Goal: Use online tool/utility: Utilize a website feature to perform a specific function

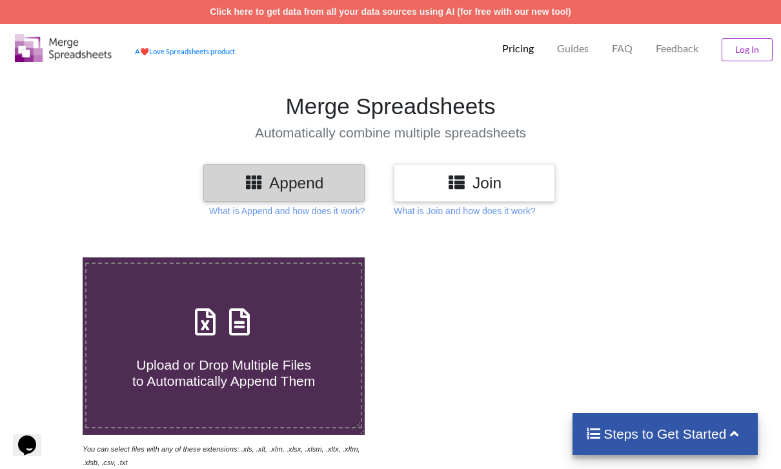
click at [247, 346] on h4 "Upload or Drop Multiple Files to Automatically Append Them" at bounding box center [223, 364] width 274 height 49
click at [50, 257] on input "Upload or Drop Multiple Files to Automatically Append Them" at bounding box center [50, 257] width 0 height 0
type input "C:\fakepath\Illinois_HS_FB_51_to_100.xlsx"
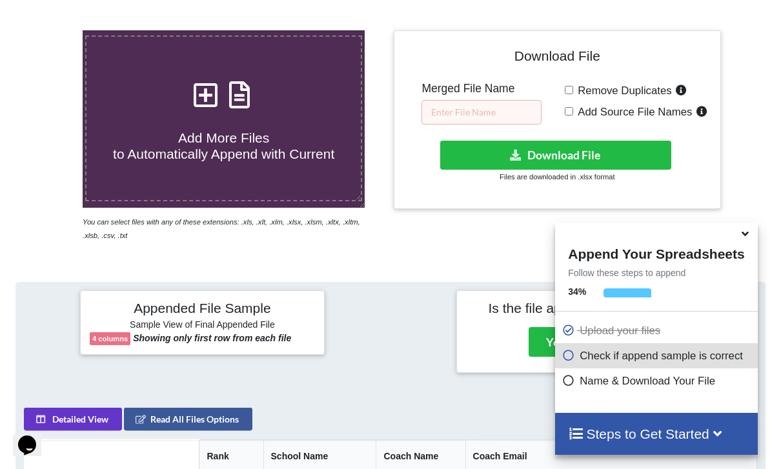
scroll to position [221, 0]
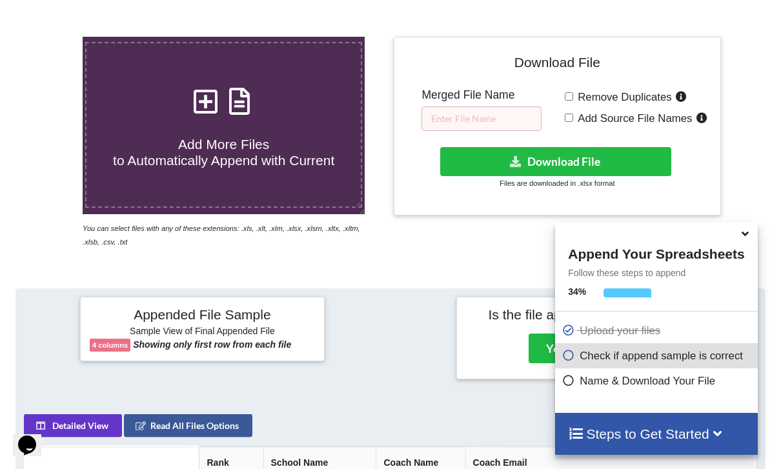
click at [741, 237] on icon at bounding box center [746, 232] width 14 height 12
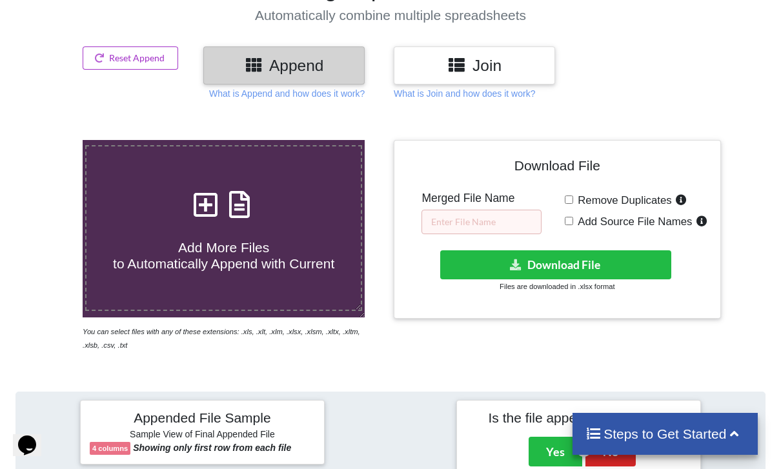
scroll to position [112, 0]
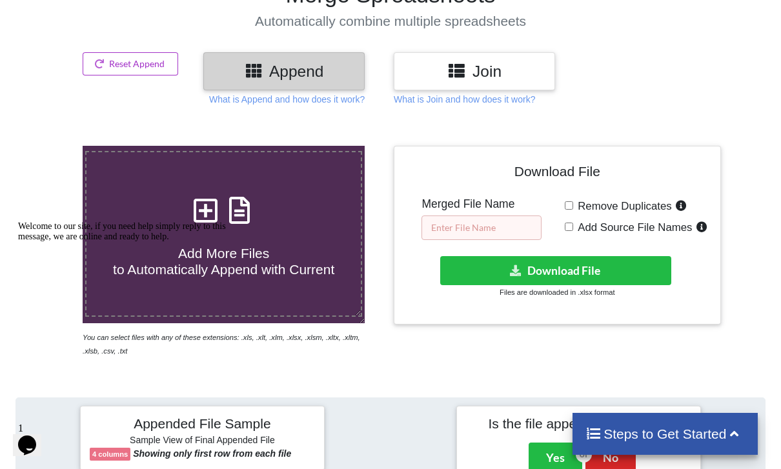
click at [499, 240] on input "text" at bounding box center [481, 228] width 120 height 25
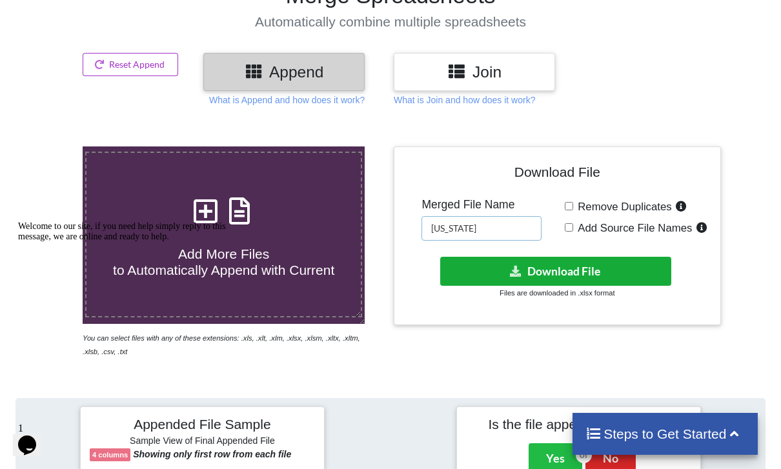
type input "[US_STATE]"
click at [600, 280] on button "Download File" at bounding box center [555, 271] width 230 height 29
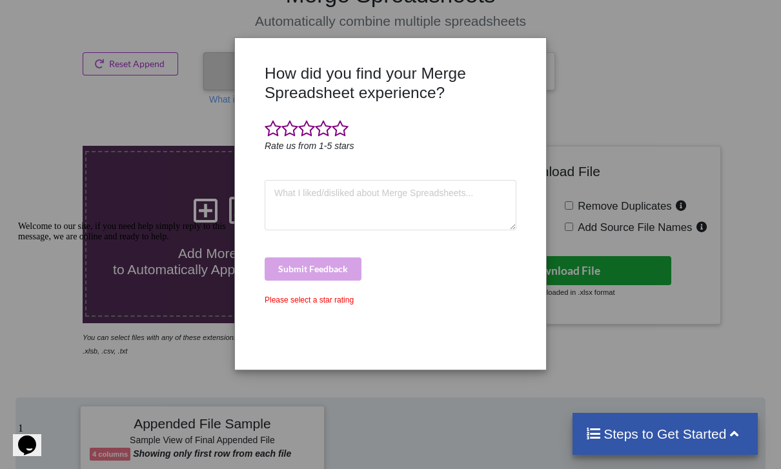
scroll to position [153, 0]
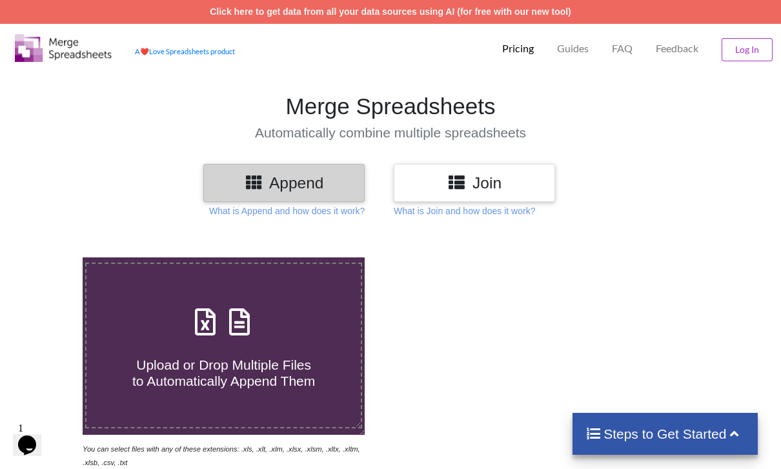
click at [149, 306] on div "Upload or Drop Multiple Files to Automatically Append Them" at bounding box center [223, 345] width 274 height 87
click at [50, 257] on input "Upload or Drop Multiple Files to Automatically Append Them" at bounding box center [50, 257] width 0 height 0
type input "C:\fakepath\IL_HS_Football_214_to_239.xlsx"
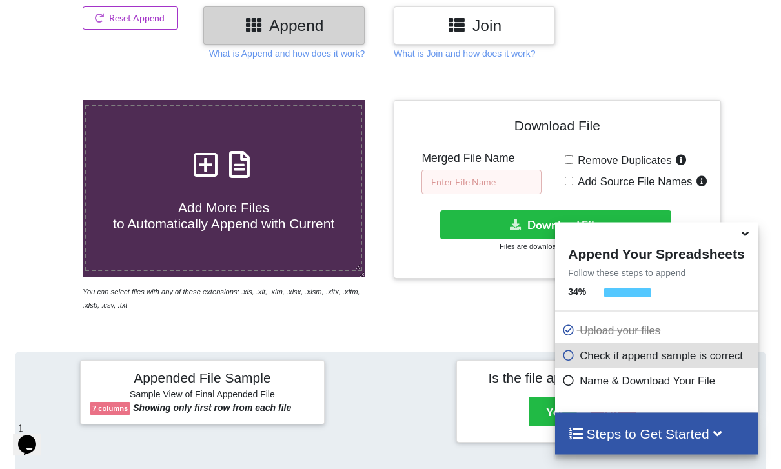
click at [493, 189] on input "text" at bounding box center [481, 182] width 120 height 25
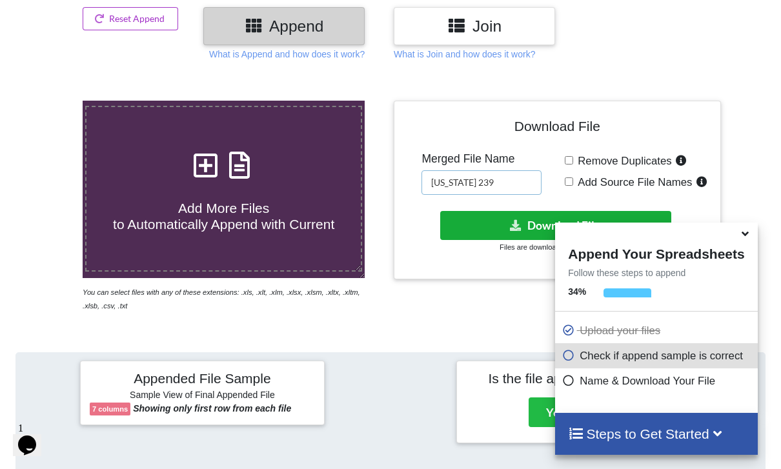
type input "Illinois 239"
click at [545, 240] on button "Download File" at bounding box center [555, 225] width 230 height 29
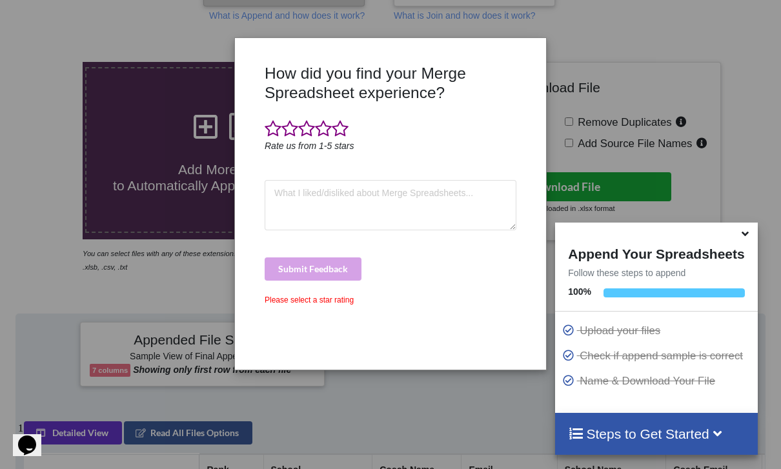
scroll to position [199, 0]
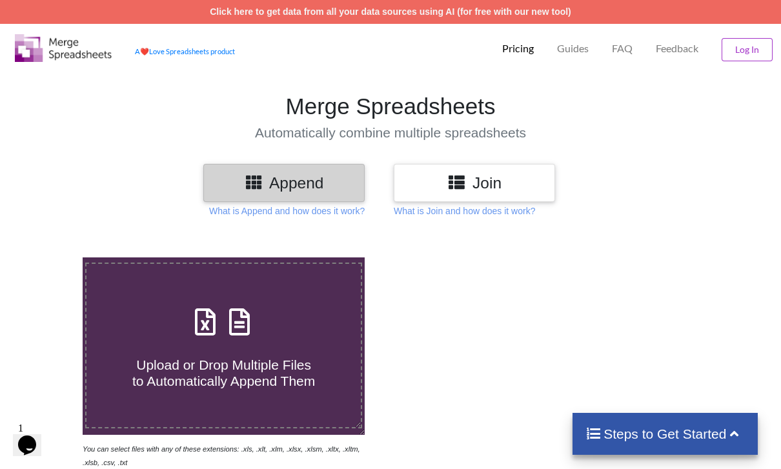
click at [178, 326] on div "Upload or Drop Multiple Files to Automatically Append Them" at bounding box center [223, 345] width 274 height 87
click at [50, 257] on input "Upload or Drop Multiple Files to Automatically Append Them" at bounding box center [50, 257] width 0 height 0
type input "C:\fakepath\Illinois_HS_FB_269_to_294.xlsx"
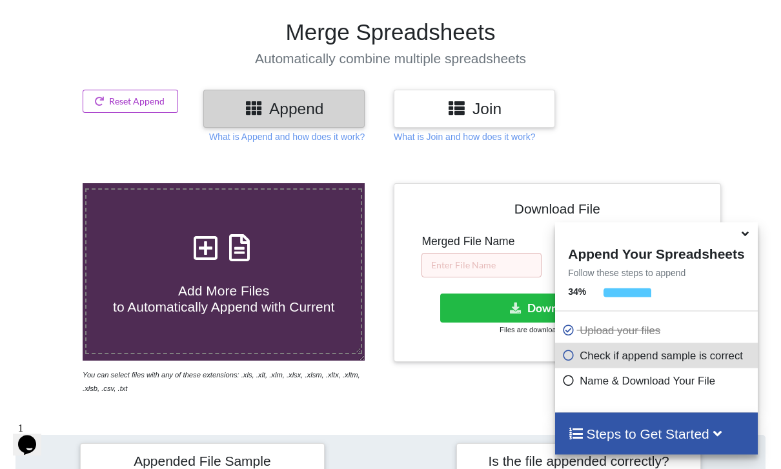
scroll to position [74, 0]
click at [486, 266] on input "text" at bounding box center [481, 265] width 120 height 25
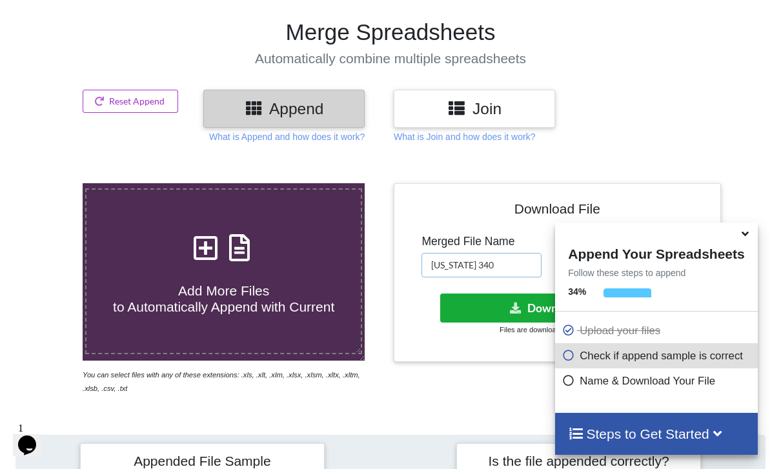
type input "Illinois 340"
click at [517, 312] on icon at bounding box center [516, 308] width 14 height 10
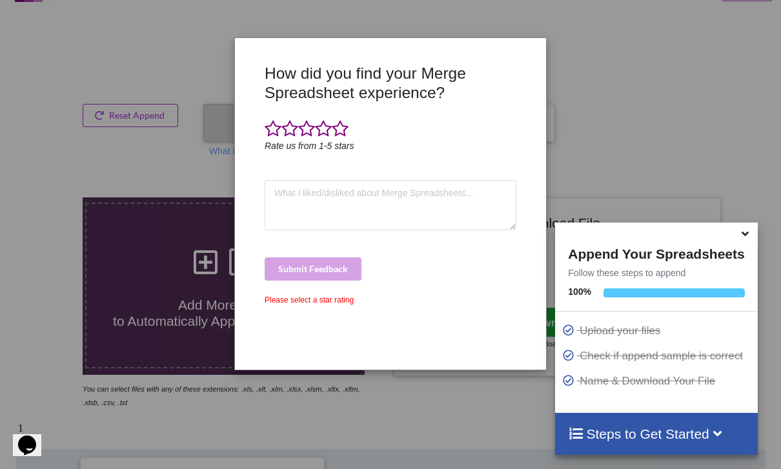
scroll to position [0, 0]
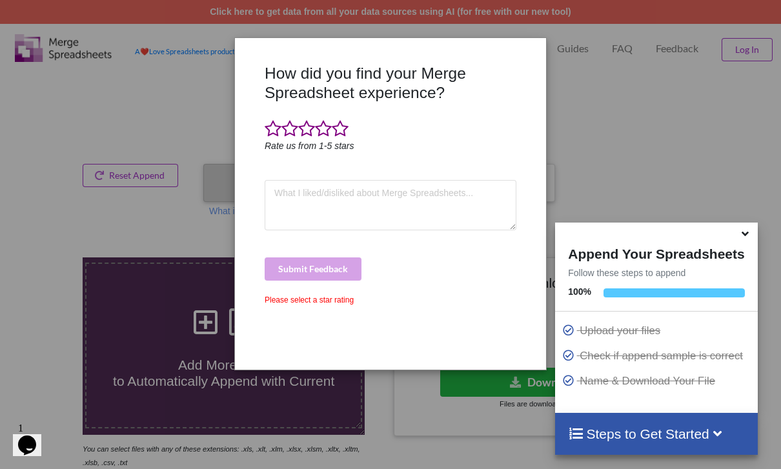
click at [661, 145] on div "How did you find your Merge Spreadsheet experience? Rate us from 1-5 stars Subm…" at bounding box center [390, 234] width 781 height 469
click at [745, 237] on icon at bounding box center [746, 232] width 14 height 12
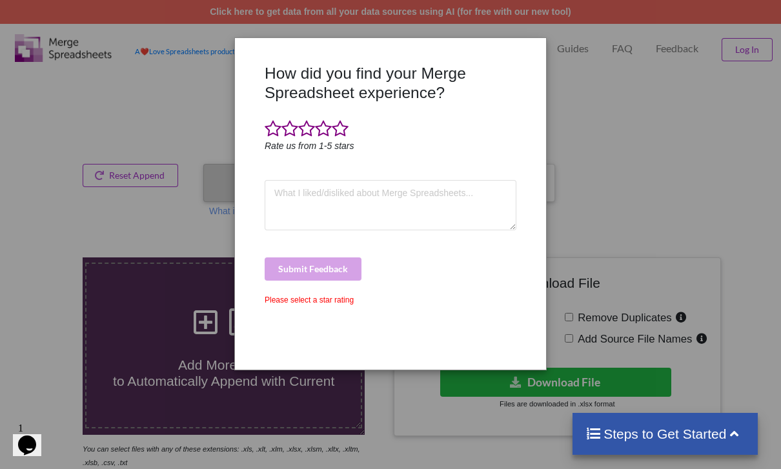
click at [735, 225] on div "How did you find your Merge Spreadsheet experience? Rate us from 1-5 stars Subm…" at bounding box center [390, 234] width 781 height 469
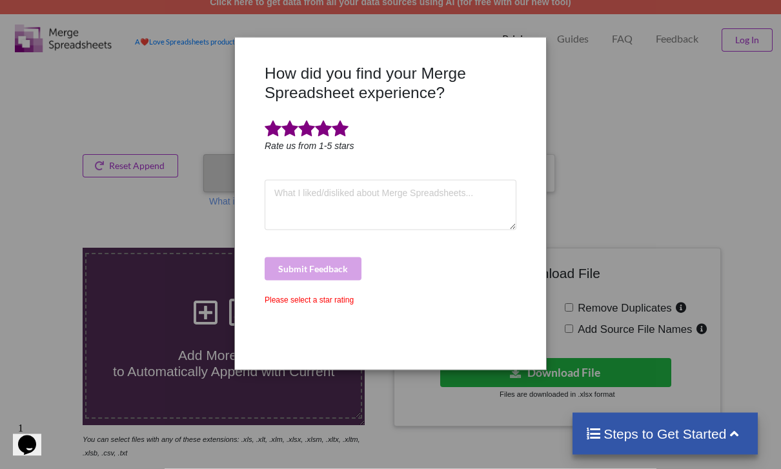
scroll to position [10, 0]
click at [347, 121] on span at bounding box center [340, 129] width 17 height 18
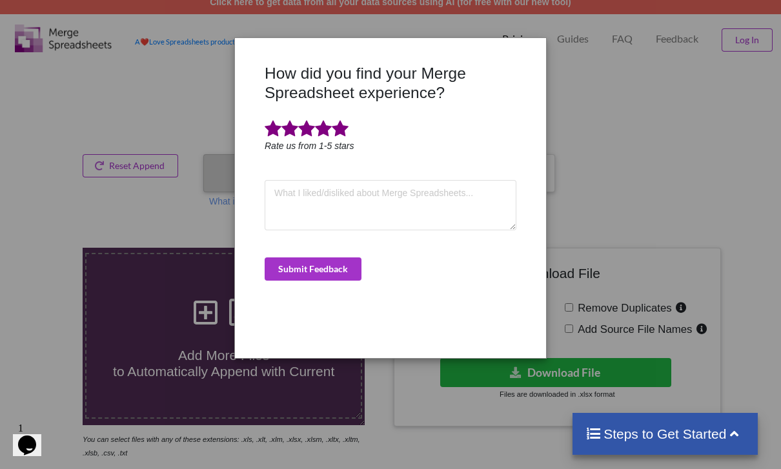
click at [312, 276] on button "Submit Feedback" at bounding box center [313, 268] width 97 height 23
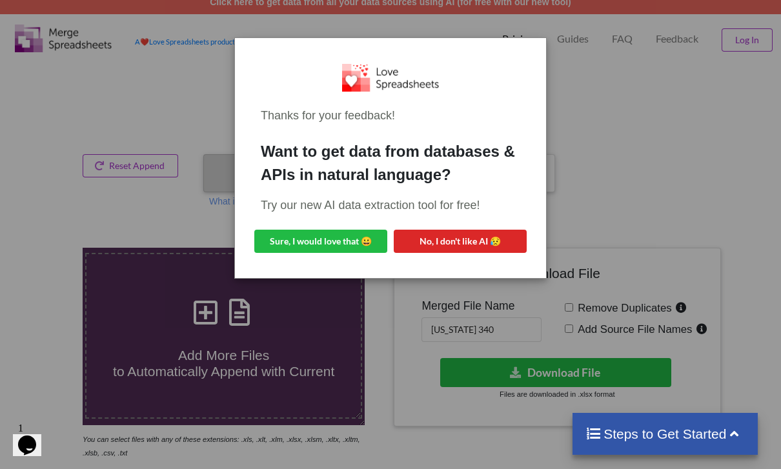
scroll to position [0, 0]
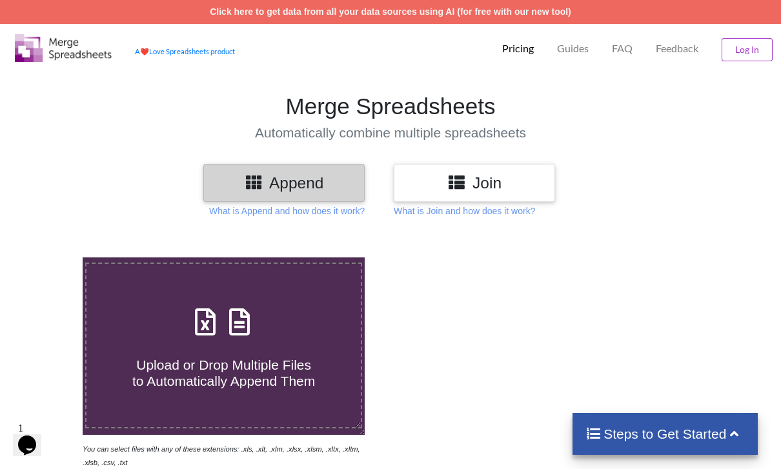
click at [229, 310] on icon at bounding box center [240, 315] width 32 height 27
click at [50, 257] on input "Upload or Drop Multiple Files to Automatically Append Them" at bounding box center [50, 257] width 0 height 0
type input "C:\fakepath\Illinois_HS_FB_346_to_370.xlsx"
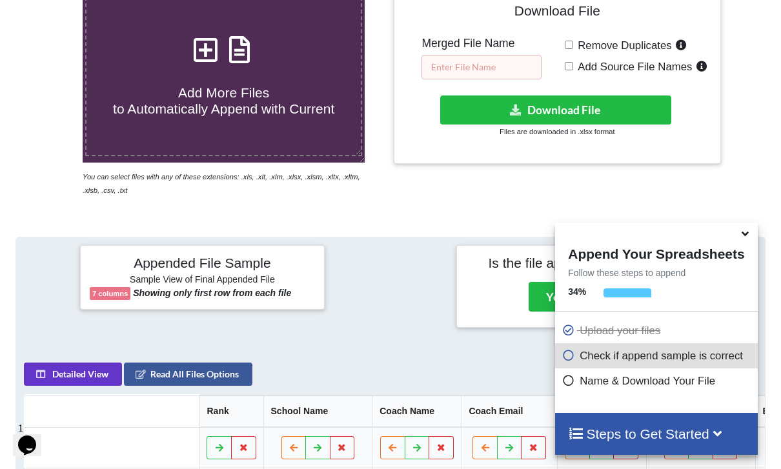
click at [486, 79] on input "text" at bounding box center [481, 67] width 120 height 25
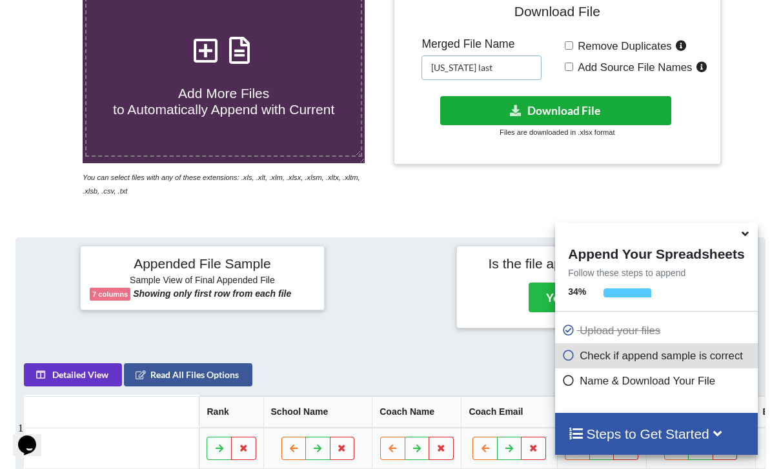
type input "Illinois last"
click at [578, 125] on button "Download File" at bounding box center [555, 110] width 230 height 29
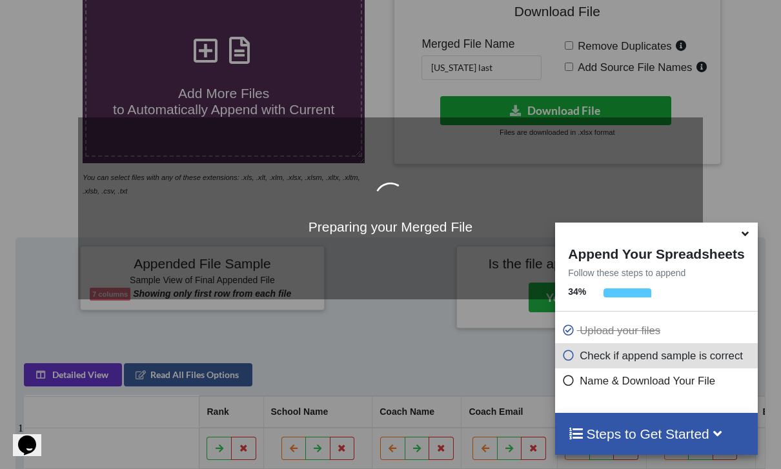
scroll to position [272, 0]
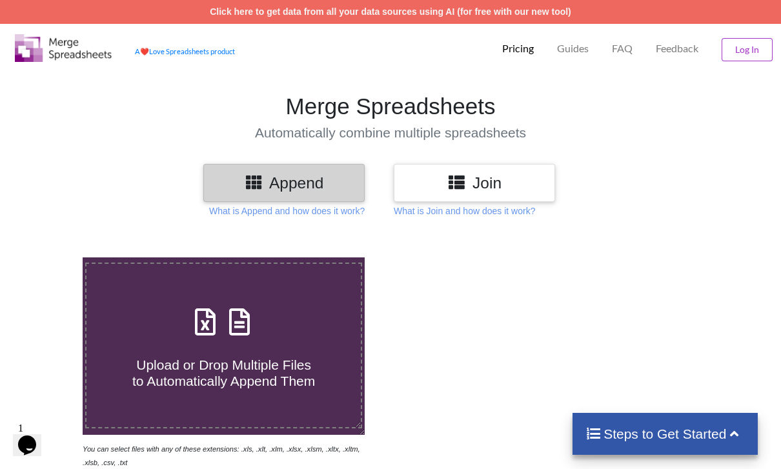
click at [194, 313] on icon at bounding box center [206, 315] width 32 height 27
click at [50, 257] on input "Upload or Drop Multiple Files to Automatically Append Them" at bounding box center [50, 257] width 0 height 0
